Goal: Transaction & Acquisition: Subscribe to service/newsletter

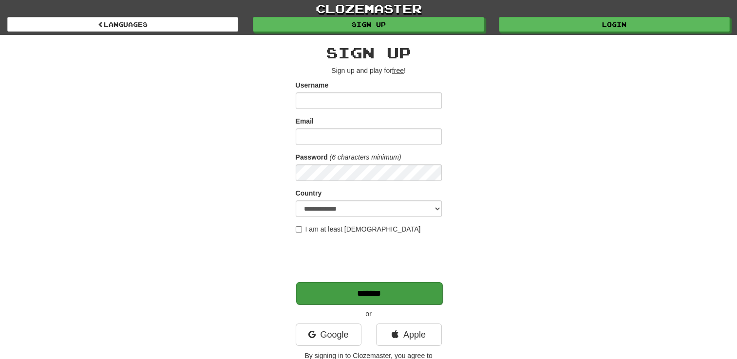
type input "********"
click at [397, 296] on input "*******" at bounding box center [369, 293] width 146 height 22
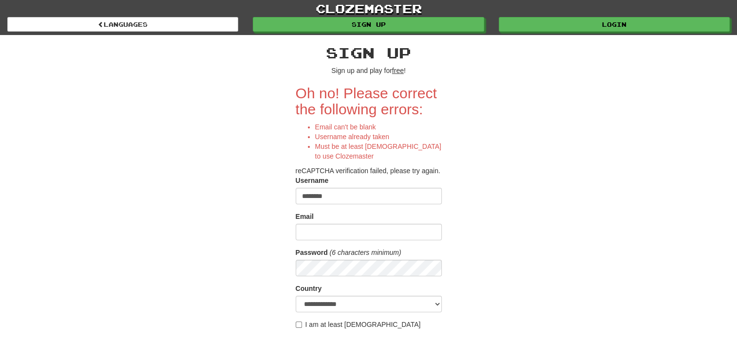
click at [627, 167] on div "**********" at bounding box center [369, 253] width 570 height 436
